Goal: Information Seeking & Learning: Learn about a topic

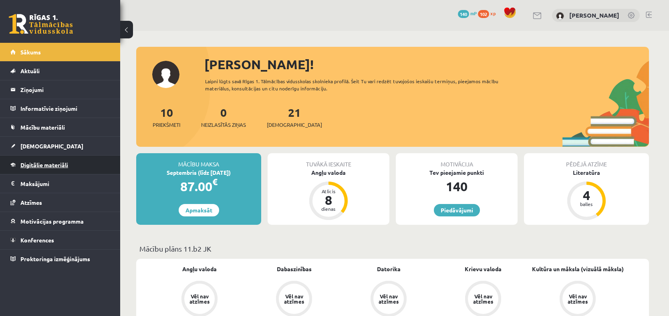
click at [39, 165] on span "Digitālie materiāli" at bounding box center [44, 164] width 48 height 7
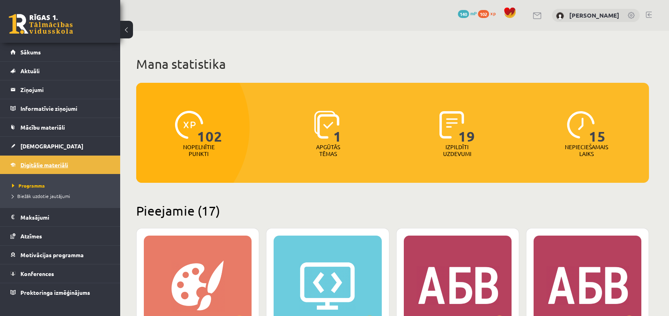
click at [39, 165] on span "Digitālie materiāli" at bounding box center [44, 164] width 48 height 7
click at [34, 270] on span "Konferences" at bounding box center [37, 273] width 34 height 7
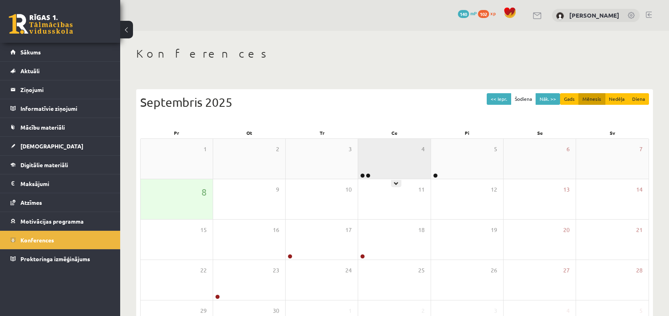
click at [384, 168] on div "4" at bounding box center [394, 159] width 72 height 40
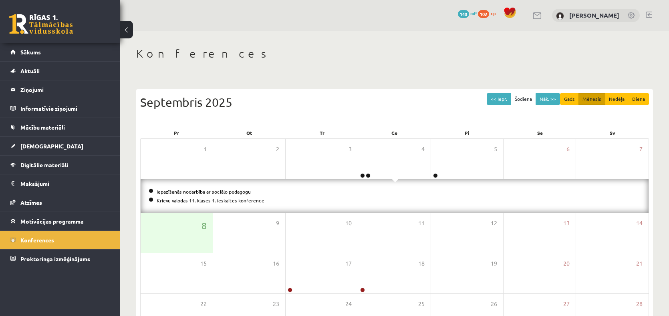
click at [193, 203] on li "Krievu valodas 11. klases 1. ieskaites konference" at bounding box center [395, 200] width 492 height 9
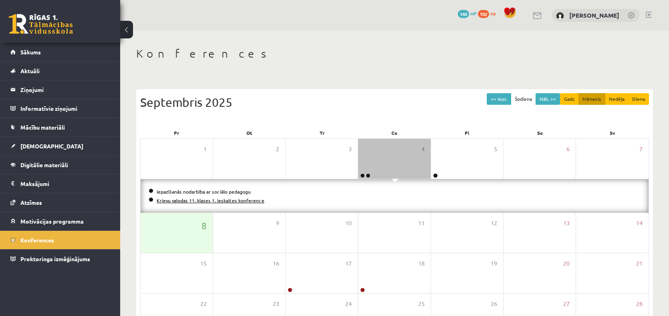
click at [193, 201] on link "Krievu valodas 11. klases 1. ieskaites konference" at bounding box center [211, 201] width 108 height 6
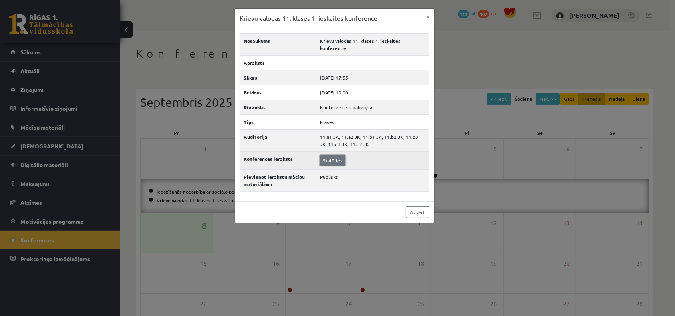
click at [328, 155] on link "Skatīties" at bounding box center [332, 160] width 25 height 10
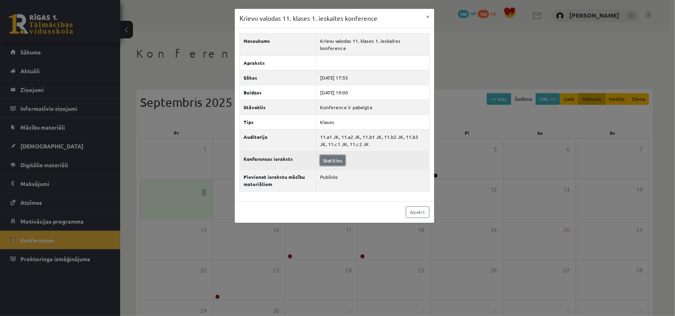
click at [328, 155] on link "Skatīties" at bounding box center [332, 160] width 25 height 10
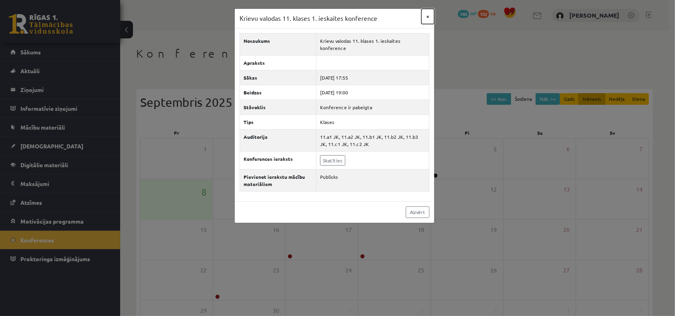
click at [428, 17] on button "×" at bounding box center [427, 16] width 13 height 15
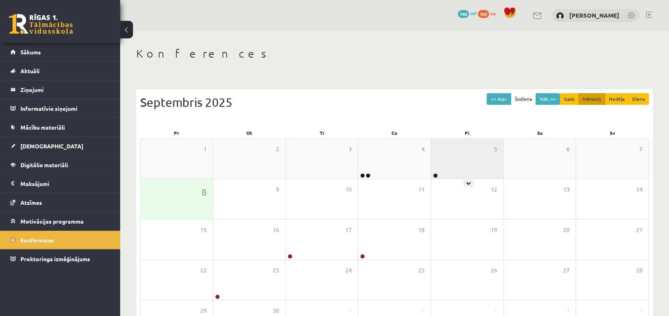
click at [458, 165] on div "5" at bounding box center [467, 159] width 72 height 40
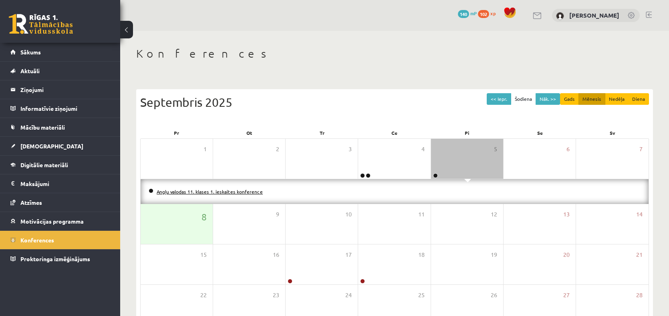
click at [237, 192] on link "Angļu valodas 11. klases 1. ieskaites konference" at bounding box center [210, 192] width 106 height 6
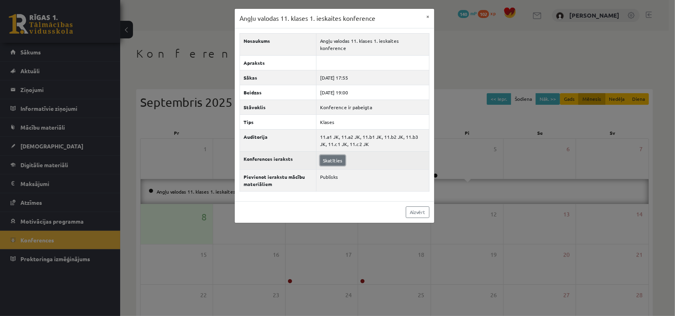
click at [335, 155] on link "Skatīties" at bounding box center [332, 160] width 25 height 10
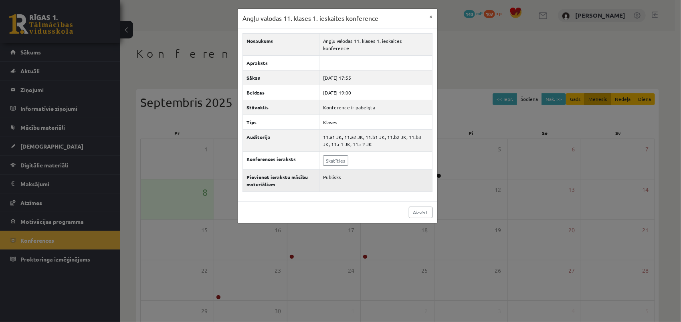
click at [359, 169] on td "Publisks" at bounding box center [375, 180] width 113 height 22
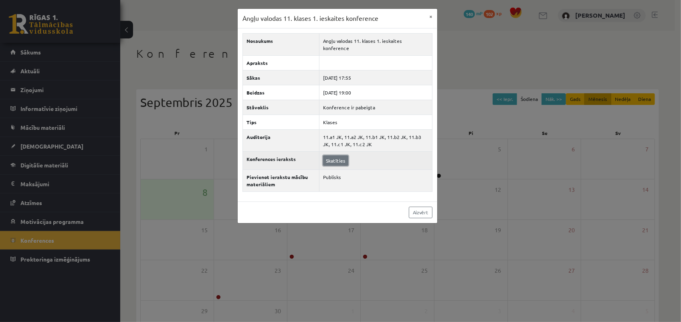
click at [328, 155] on link "Skatīties" at bounding box center [335, 160] width 25 height 10
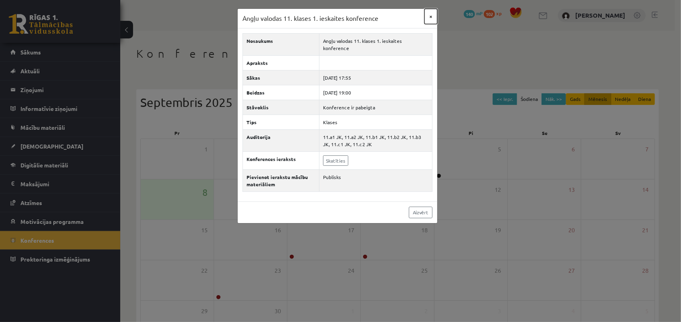
click at [429, 14] on button "×" at bounding box center [430, 16] width 13 height 15
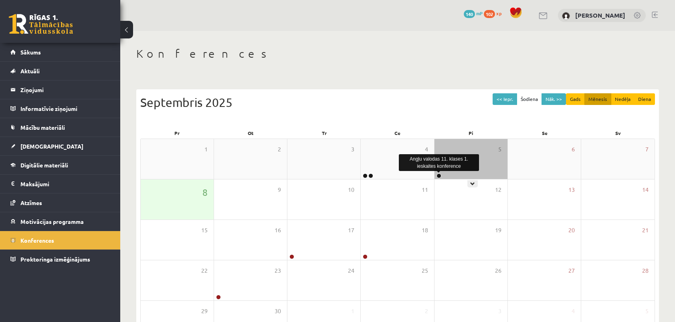
click at [439, 175] on link at bounding box center [438, 175] width 5 height 5
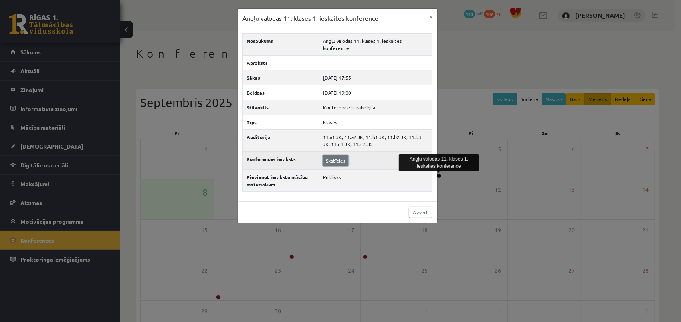
click at [328, 155] on link "Skatīties" at bounding box center [335, 160] width 25 height 10
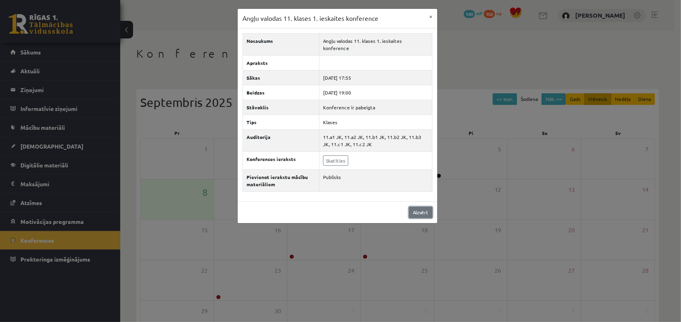
click at [420, 208] on link "Aizvērt" at bounding box center [421, 213] width 24 height 12
